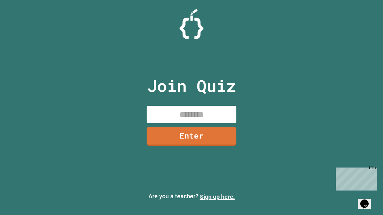
click at [217, 197] on link "Sign up here." at bounding box center [217, 197] width 35 height 7
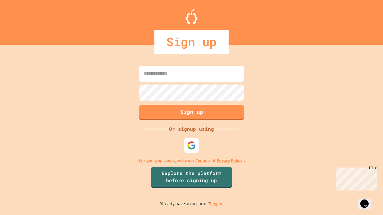
click at [217, 204] on link "Log in." at bounding box center [217, 204] width 14 height 6
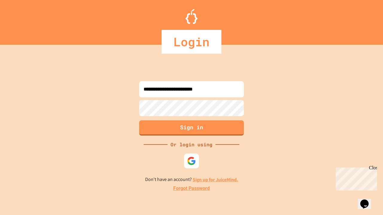
type input "**********"
